Goal: Information Seeking & Learning: Learn about a topic

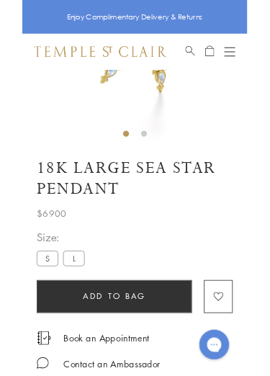
scroll to position [181, 0]
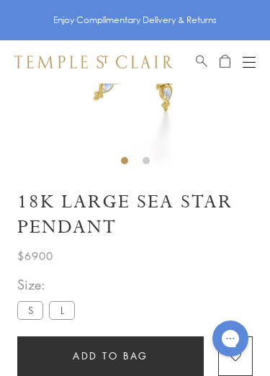
click at [27, 315] on label "S" at bounding box center [30, 310] width 26 height 18
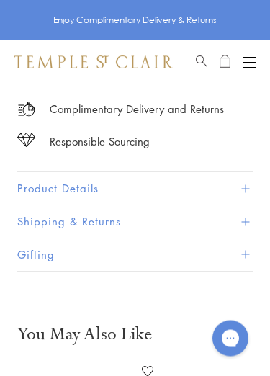
scroll to position [541, 0]
click at [38, 187] on button "Product Details" at bounding box center [134, 188] width 235 height 32
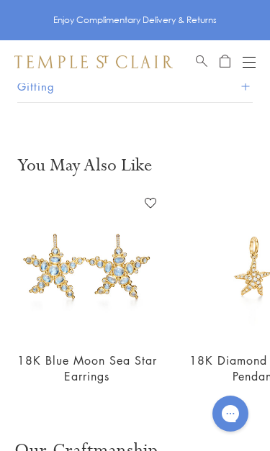
scroll to position [0, 165]
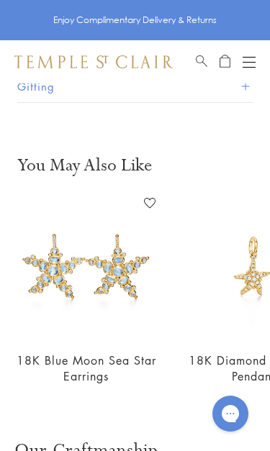
click at [81, 356] on link "18K Blue Moon Sea Star Earrings" at bounding box center [87, 369] width 140 height 32
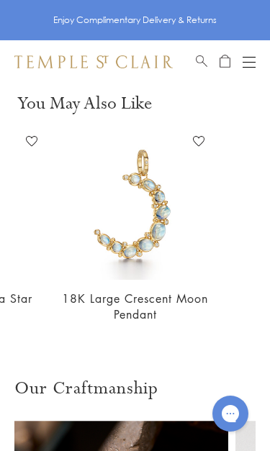
scroll to position [0, 451]
click at [98, 291] on link "18K Large Crescent Moon Pendant" at bounding box center [135, 307] width 146 height 32
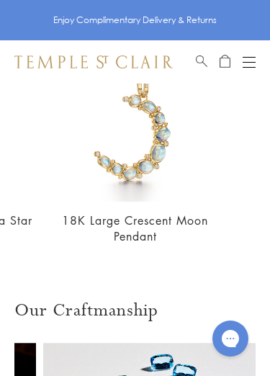
scroll to position [1261, 0]
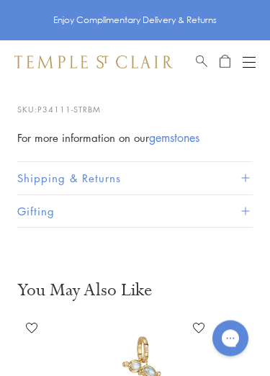
click at [38, 168] on button "Shipping & Returns" at bounding box center [134, 179] width 235 height 32
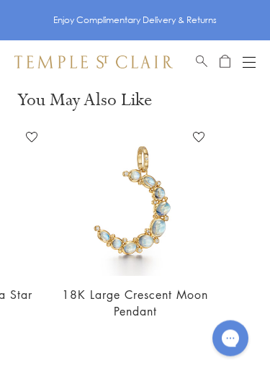
scroll to position [998, 0]
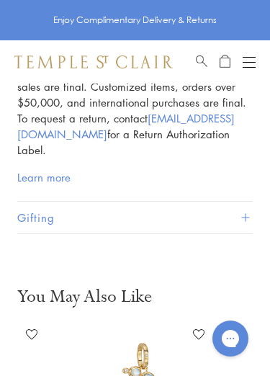
click at [55, 265] on main "Responsible Sourcing Our gold is strictly mercury-free mined gold and recycled …" at bounding box center [135, 95] width 270 height 1627
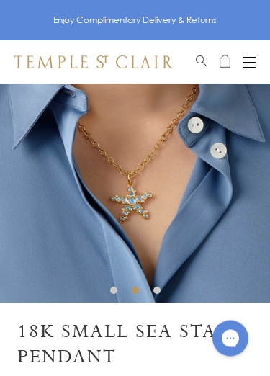
scroll to position [50, 0]
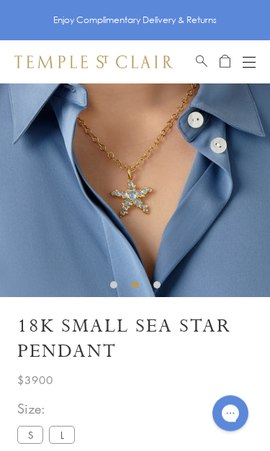
click at [253, 53] on button "Open navigation" at bounding box center [249, 61] width 13 height 17
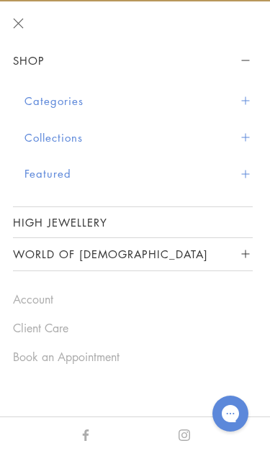
click at [26, 100] on button "Categories" at bounding box center [138, 101] width 228 height 37
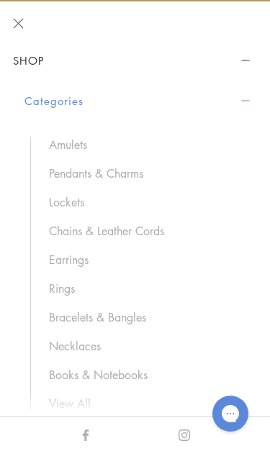
click at [60, 347] on link "Necklaces" at bounding box center [143, 346] width 189 height 16
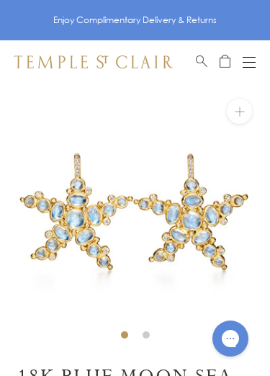
scroll to position [6, 0]
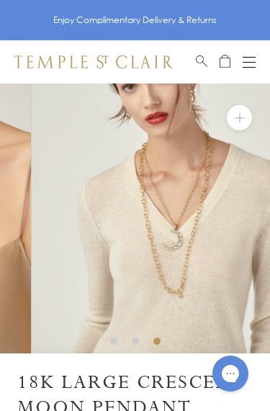
click at [31, 264] on img at bounding box center [166, 218] width 270 height 270
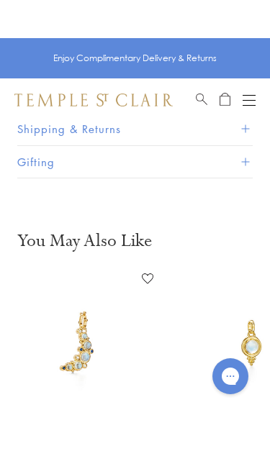
scroll to position [622, 0]
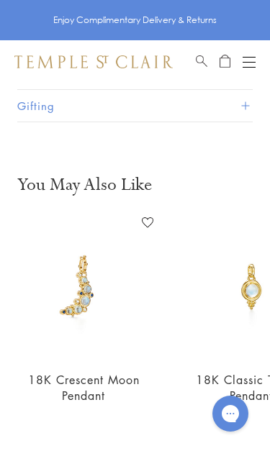
click at [63, 378] on link "18K Crescent Moon Pendant" at bounding box center [84, 388] width 112 height 32
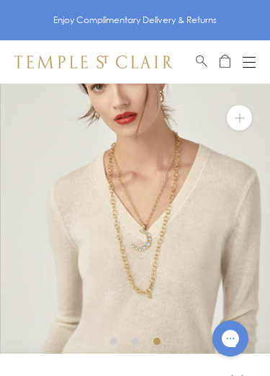
scroll to position [18, 0]
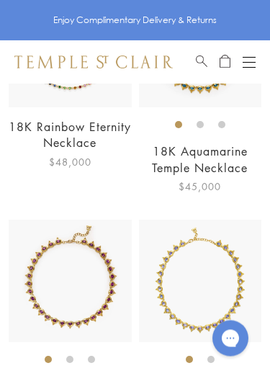
scroll to position [3279, 0]
